Goal: Transaction & Acquisition: Subscribe to service/newsletter

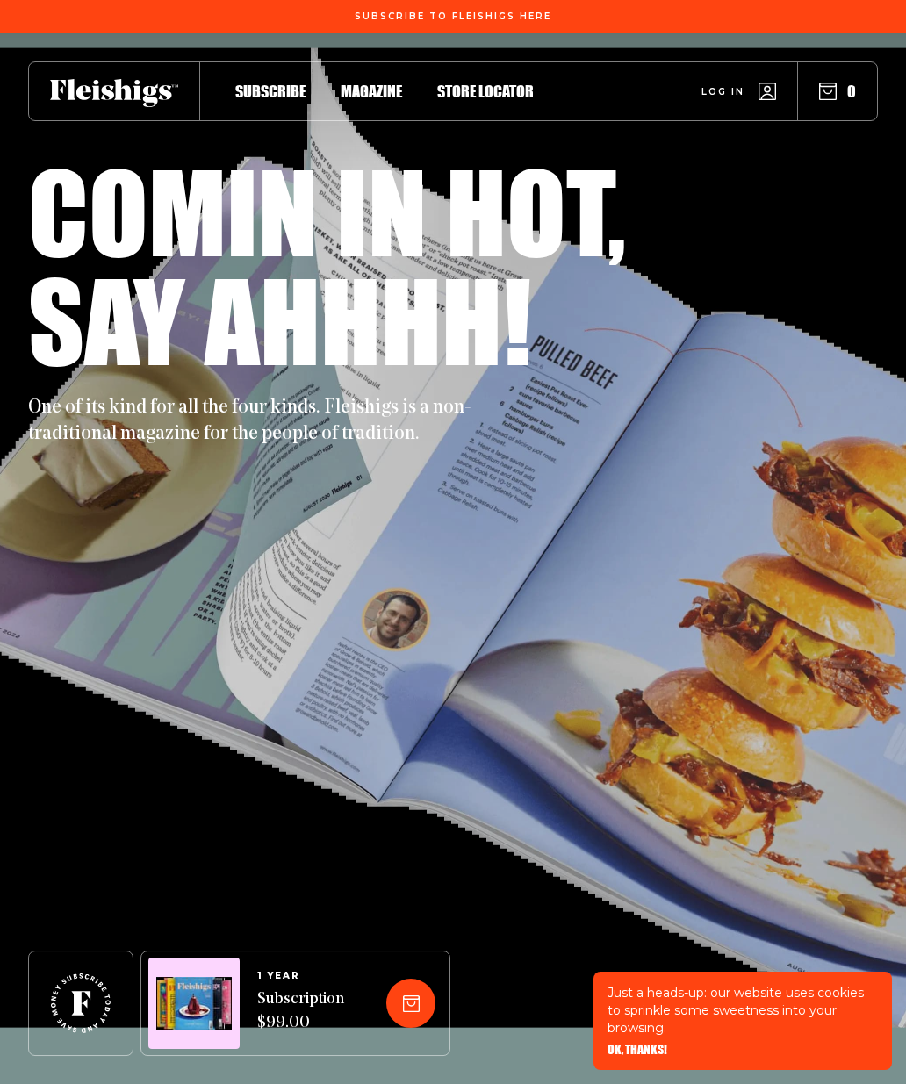
click at [724, 97] on span "Log in" at bounding box center [723, 91] width 43 height 13
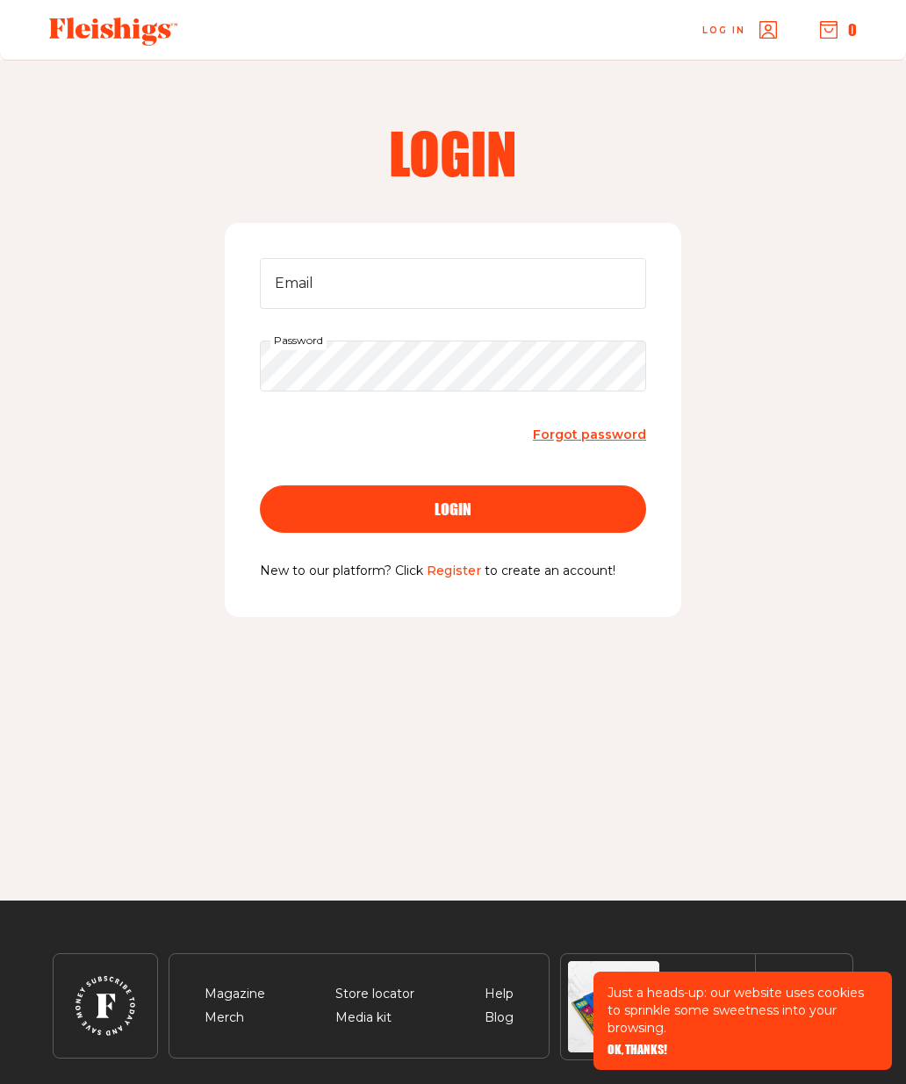
click at [617, 443] on link "Forgot password" at bounding box center [589, 435] width 113 height 24
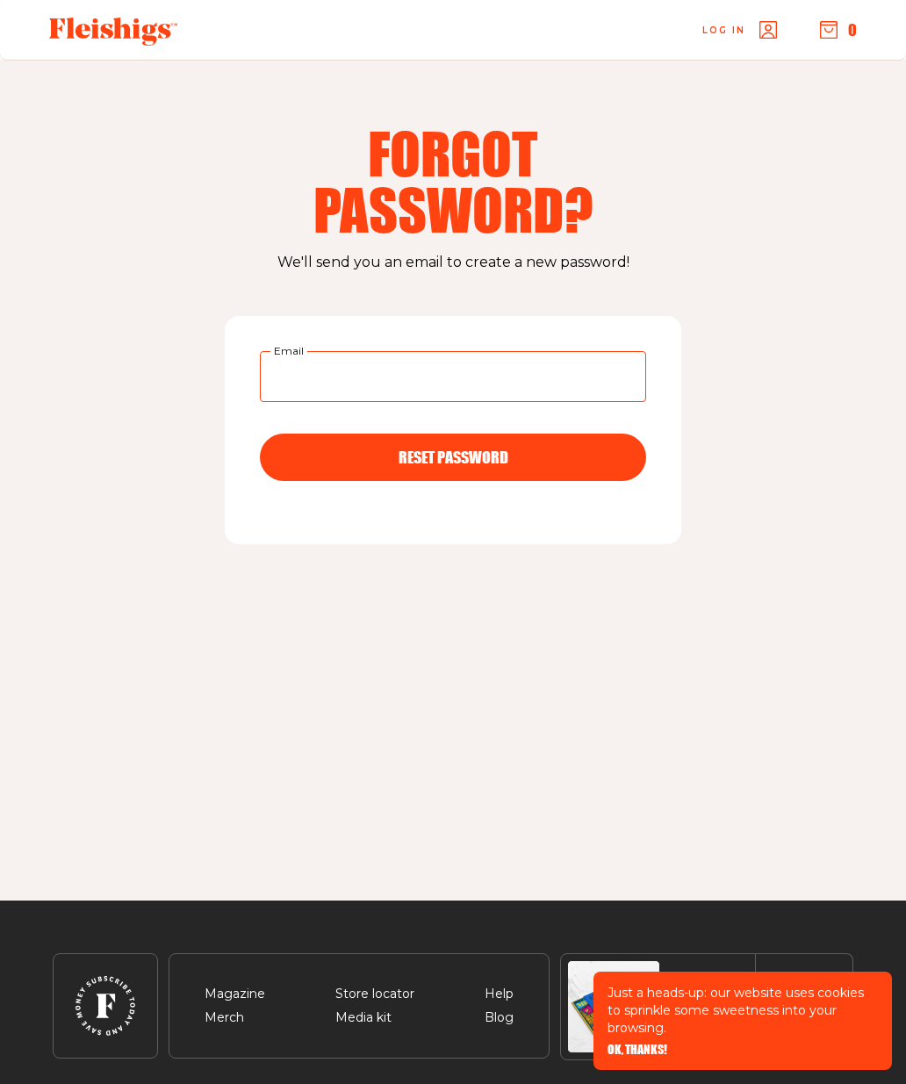
click at [325, 380] on input "Email" at bounding box center [453, 376] width 386 height 51
type input "[PERSON_NAME][EMAIL_ADDRESS][DOMAIN_NAME]"
click at [473, 457] on span "RESET PASSWORD" at bounding box center [454, 458] width 110 height 16
click at [334, 374] on input "Email" at bounding box center [453, 376] width 386 height 51
type input "[EMAIL_ADDRESS][DOMAIN_NAME]"
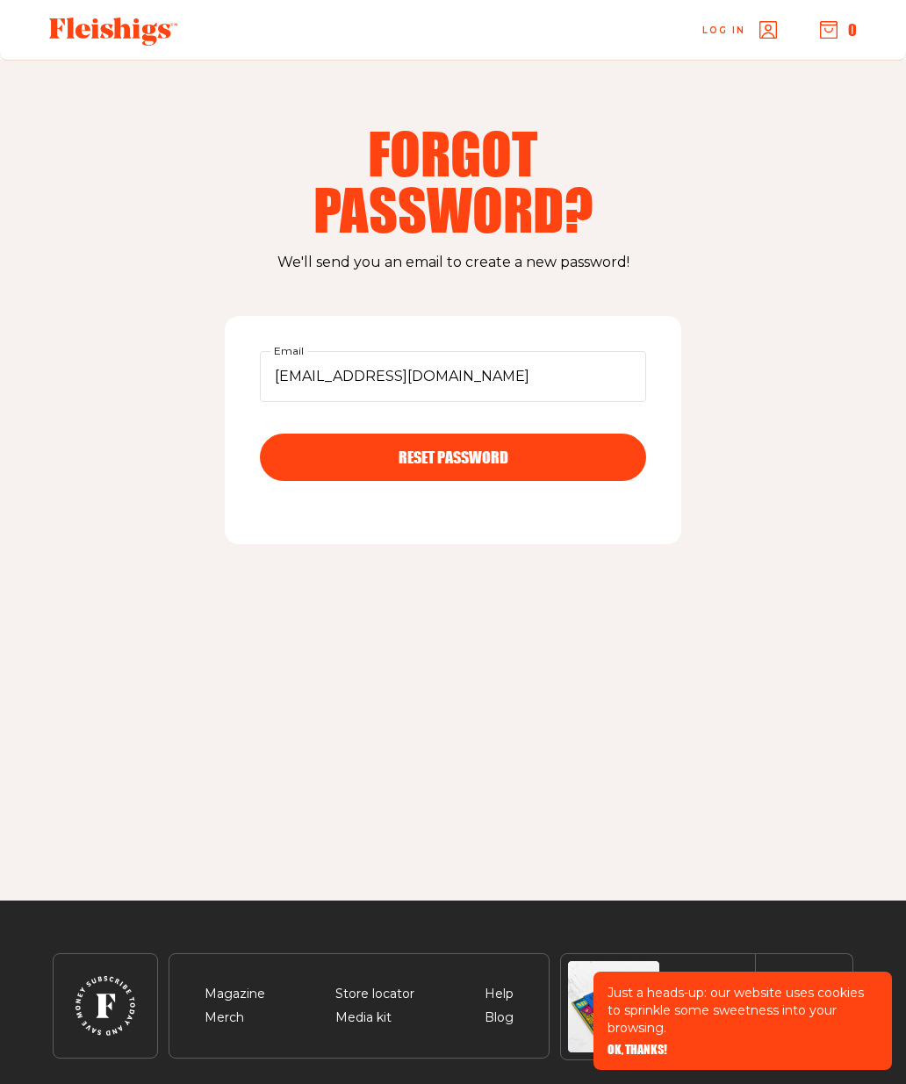
click at [468, 461] on span "RESET PASSWORD" at bounding box center [454, 458] width 110 height 16
click at [93, 38] on use at bounding box center [113, 32] width 128 height 28
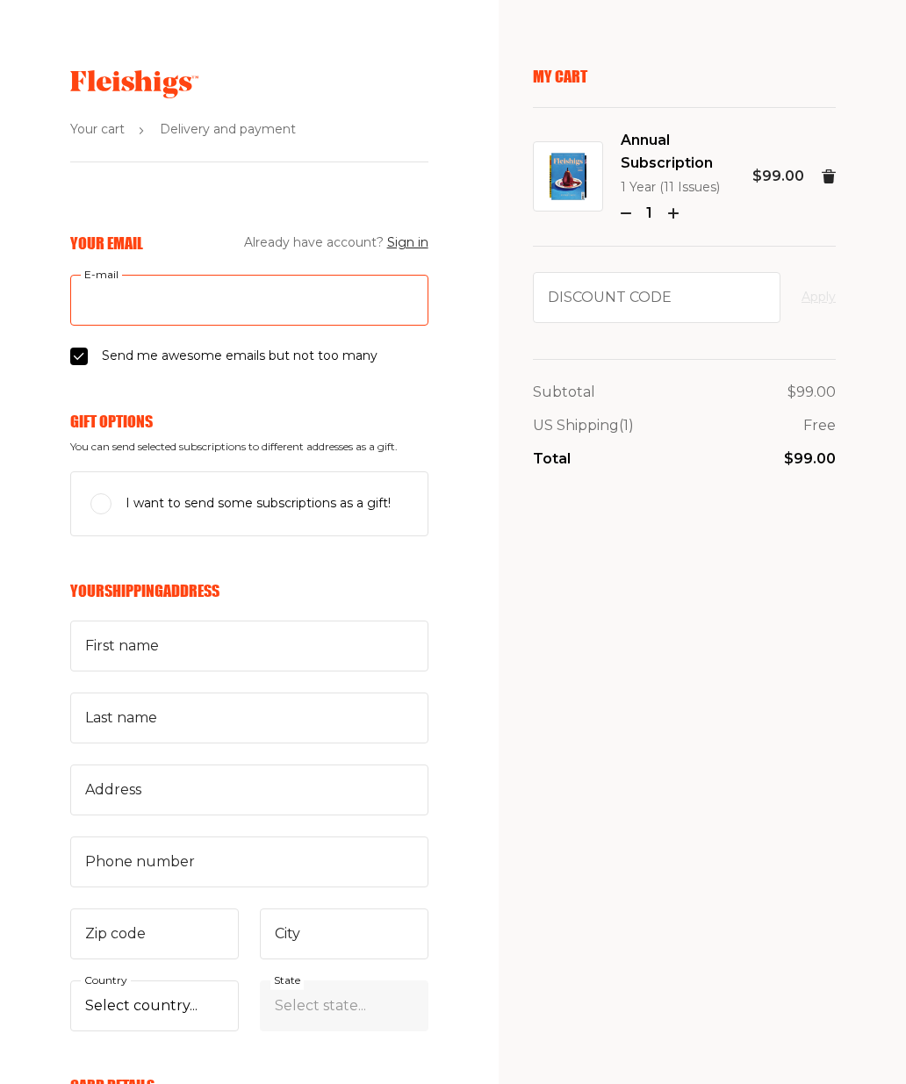
click at [158, 303] on input "E-mail" at bounding box center [249, 300] width 358 height 51
type input "R"
type input "[EMAIL_ADDRESS][DOMAIN_NAME]"
click at [83, 363] on input "Send me awesome emails but not too many" at bounding box center [79, 357] width 18 height 18
checkbox input "false"
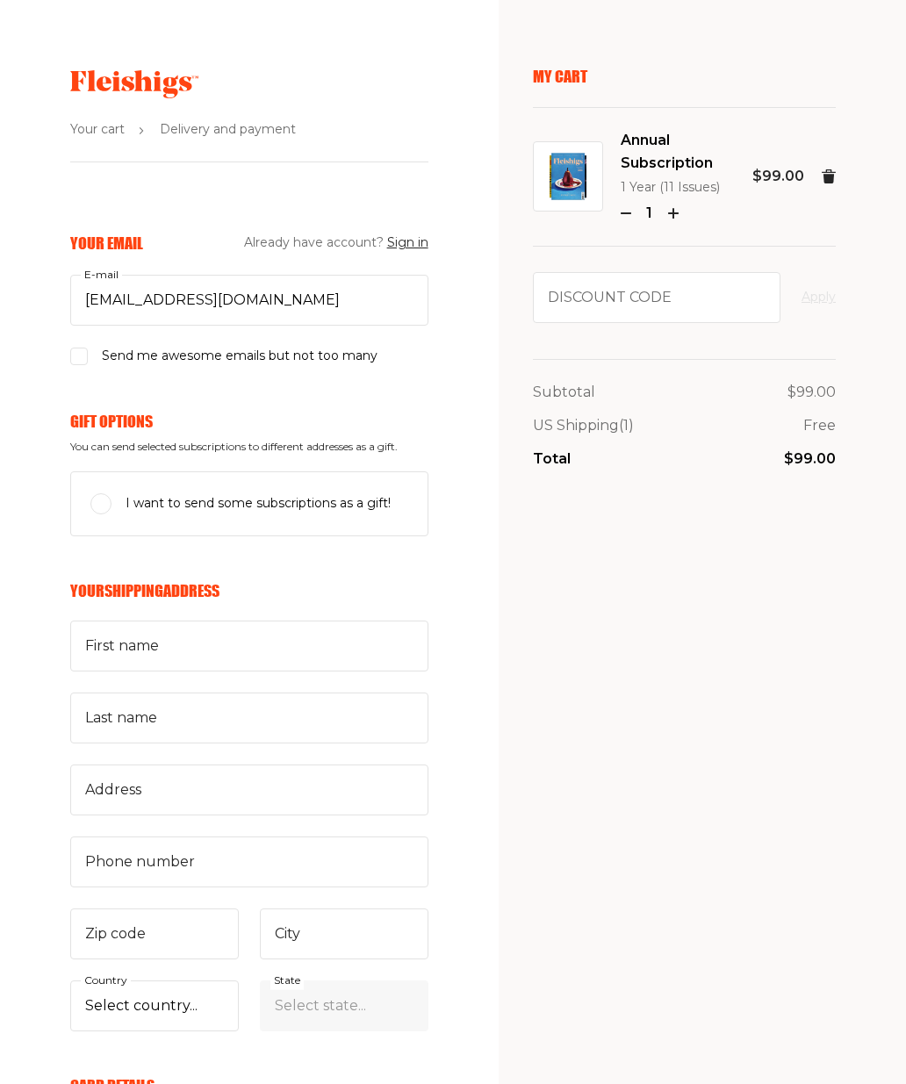
click at [399, 248] on button "Sign in" at bounding box center [407, 243] width 41 height 21
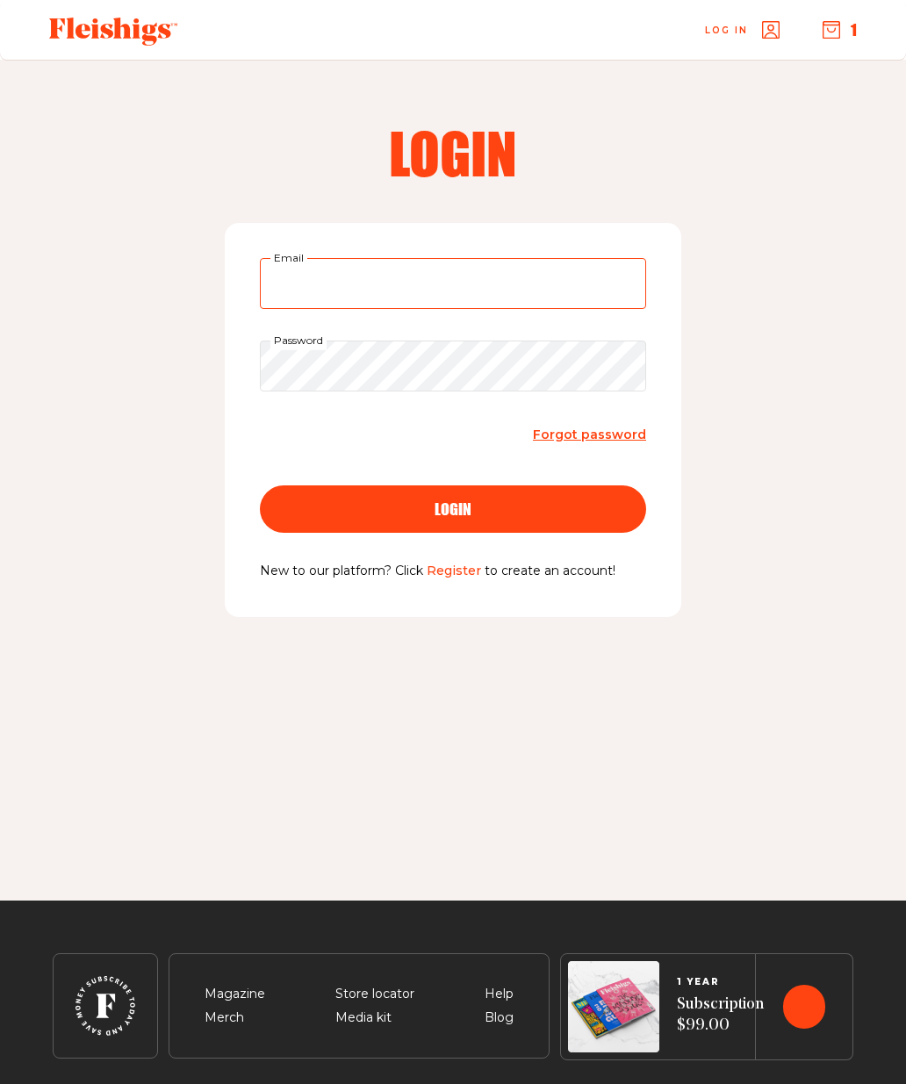
click at [347, 282] on input "Email" at bounding box center [453, 283] width 386 height 51
type input "[EMAIL_ADDRESS][DOMAIN_NAME]"
click at [453, 507] on button "login" at bounding box center [453, 509] width 386 height 47
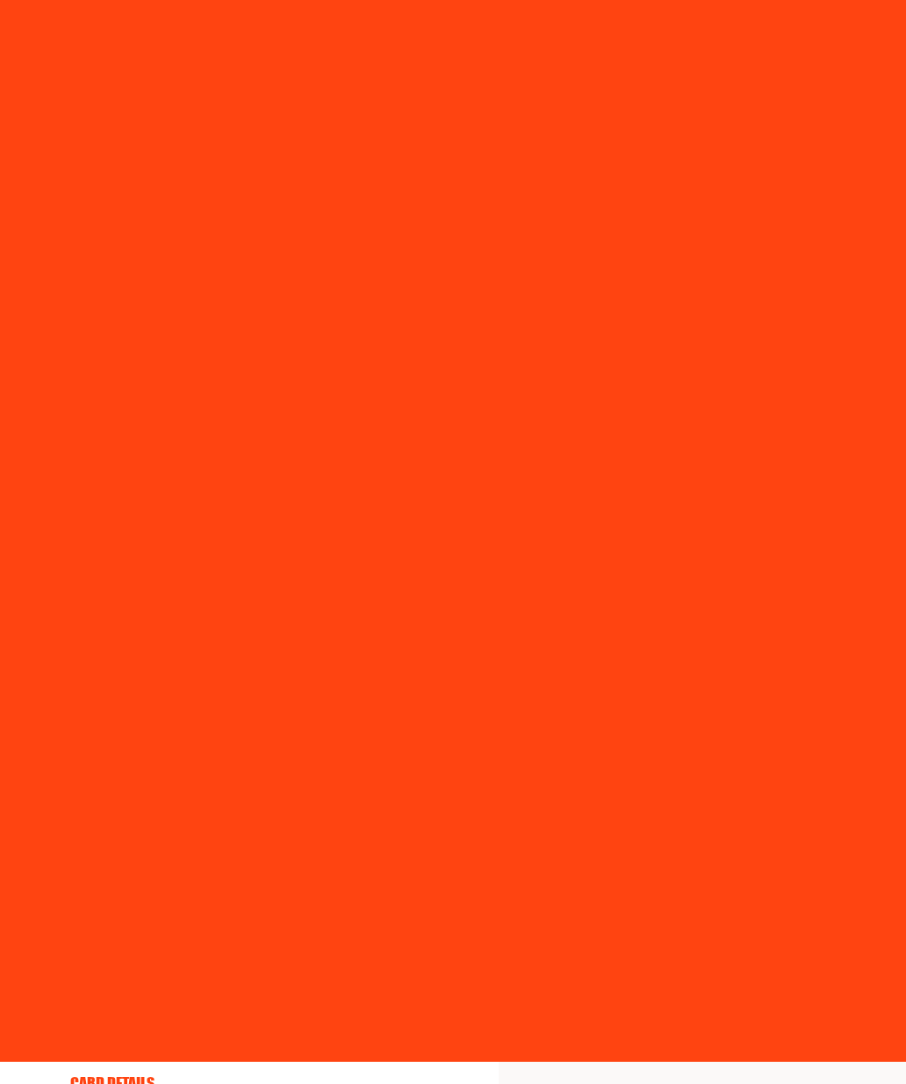
select select "US"
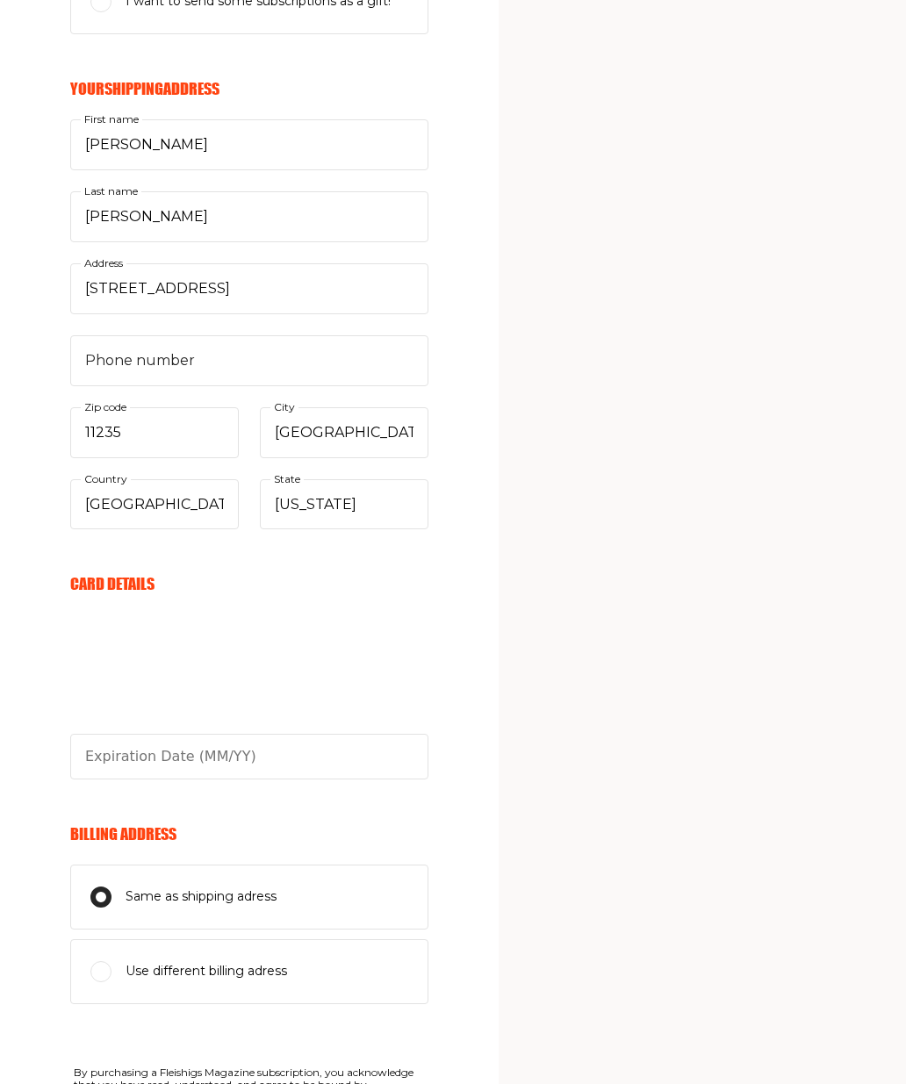
scroll to position [500, 0]
click at [284, 749] on input "text" at bounding box center [249, 756] width 358 height 46
type input "08/29"
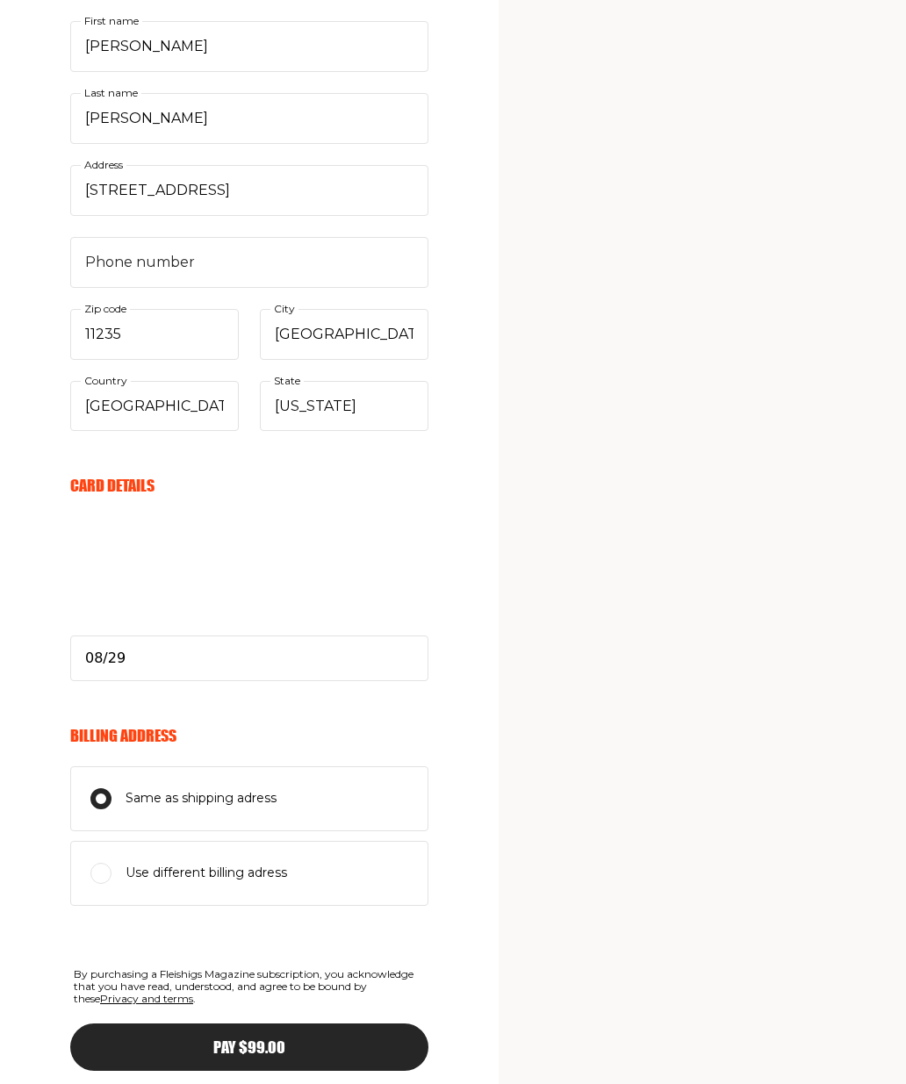
scroll to position [606, 0]
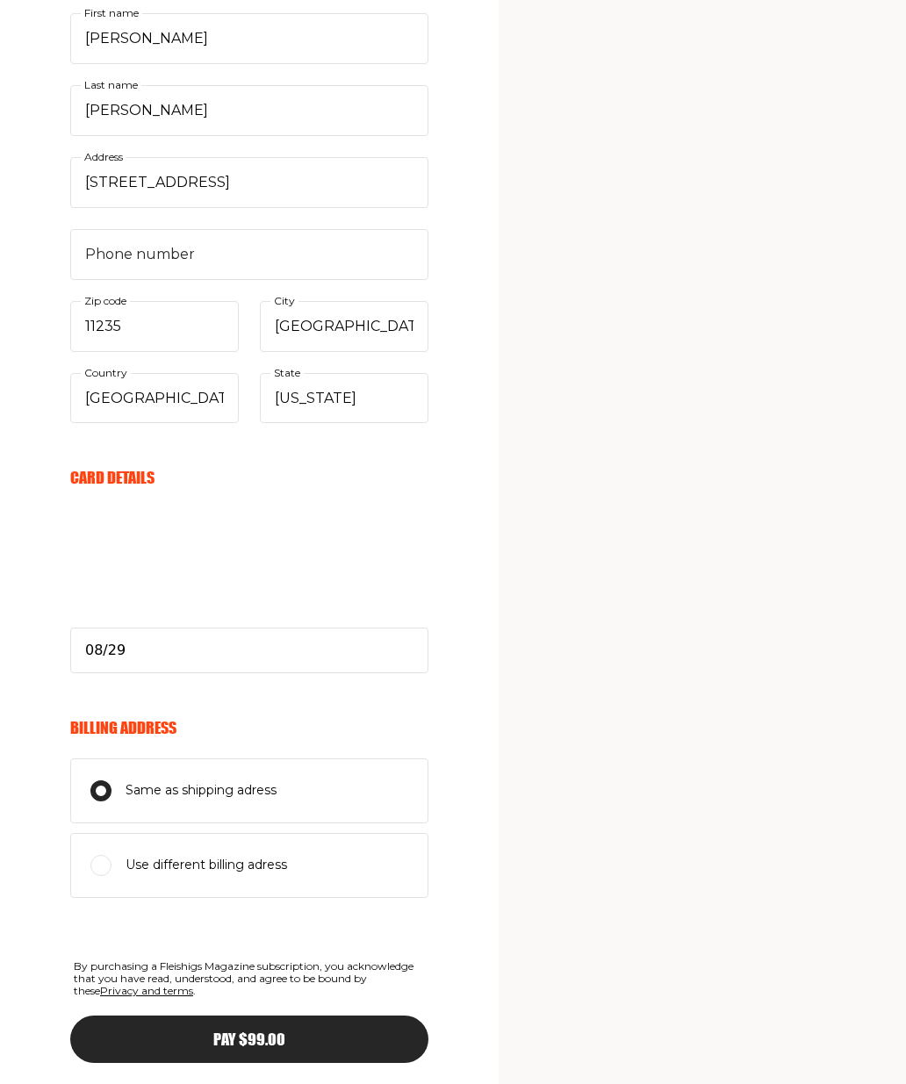
click at [323, 1032] on div "Pay $99.00" at bounding box center [249, 1040] width 288 height 16
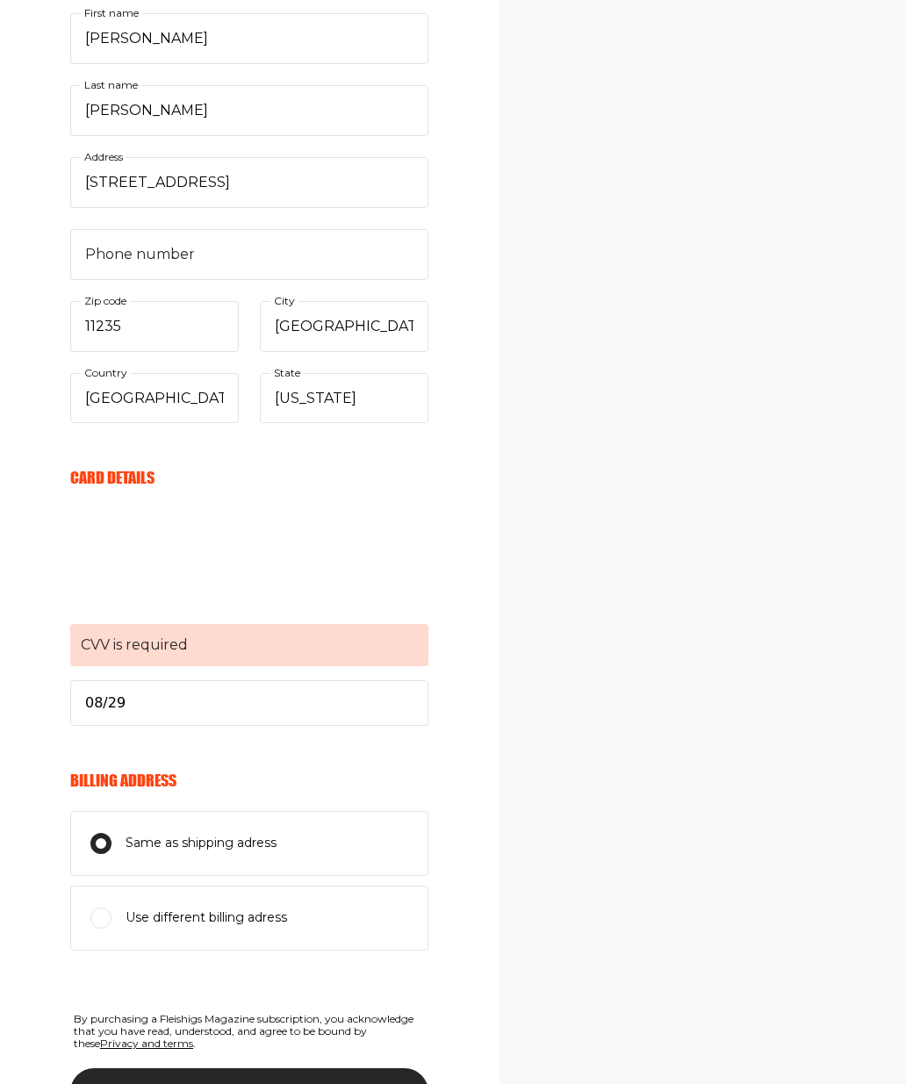
click at [251, 634] on span "CVV is required" at bounding box center [249, 645] width 358 height 42
click at [163, 650] on span "CVV is required" at bounding box center [249, 645] width 358 height 42
click at [206, 641] on span "CVV is required" at bounding box center [249, 645] width 358 height 42
click at [227, 641] on span "CVV is required" at bounding box center [249, 645] width 358 height 42
click at [117, 632] on span "CVV is required" at bounding box center [249, 645] width 358 height 42
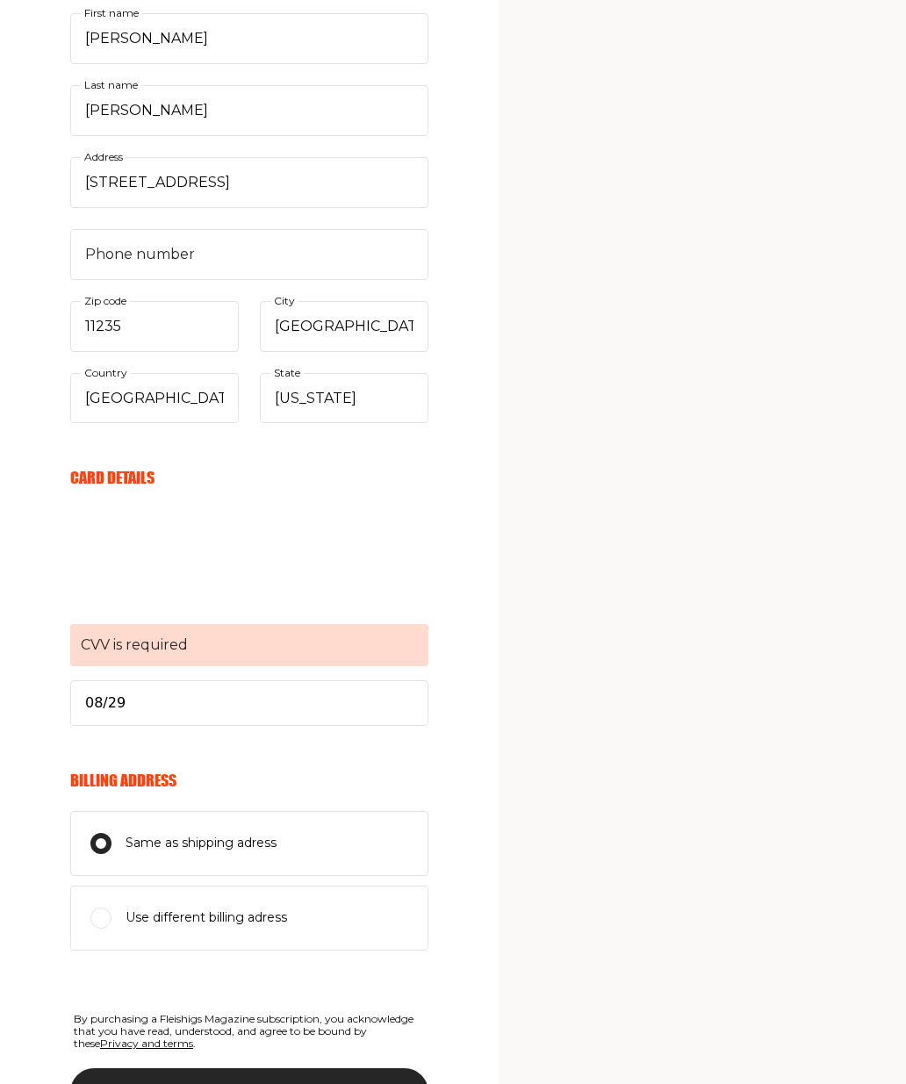
click at [119, 637] on span "CVV is required" at bounding box center [249, 645] width 358 height 42
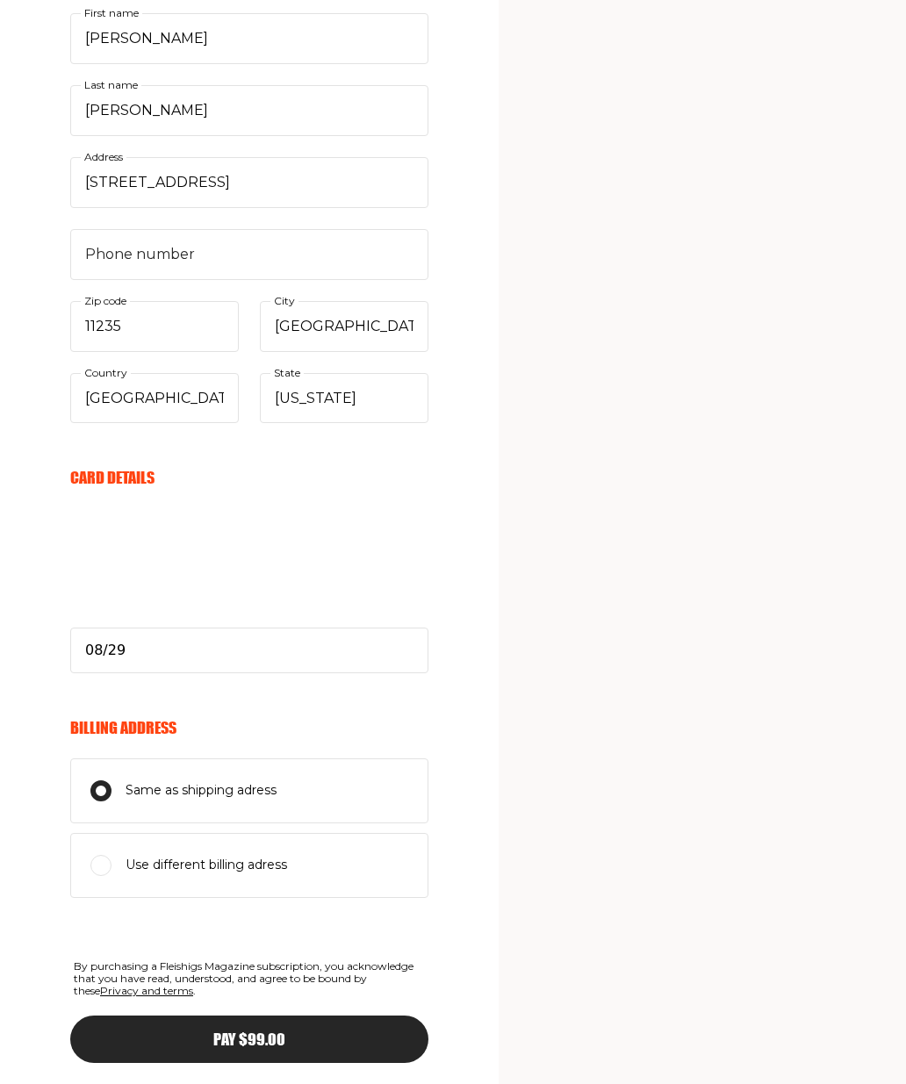
click at [533, 706] on div "My Cart Annual Subscription 1 Year (11 Issues) 1 $99.00 Discount code Apply Sub…" at bounding box center [684, 302] width 303 height 1683
click at [315, 1032] on div "Pay $99.00" at bounding box center [249, 1040] width 288 height 16
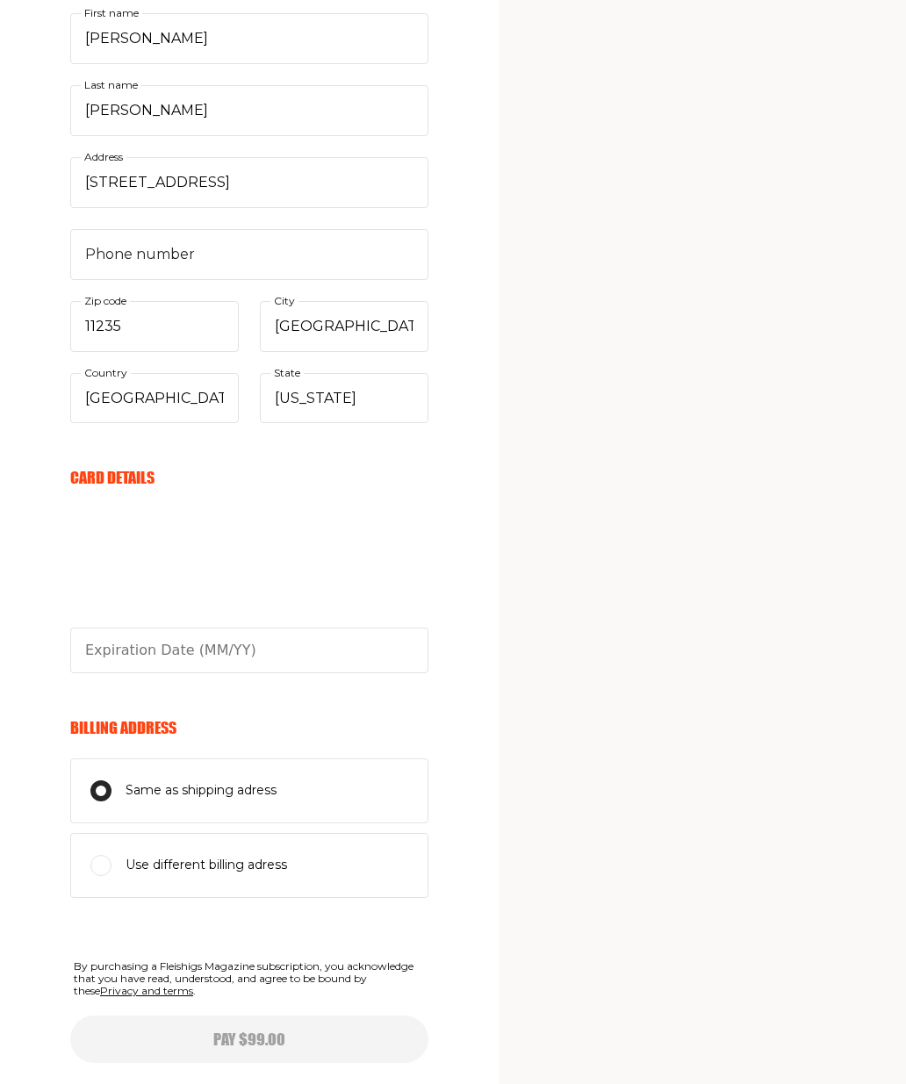
type input "08/29"
